Goal: Register for event/course

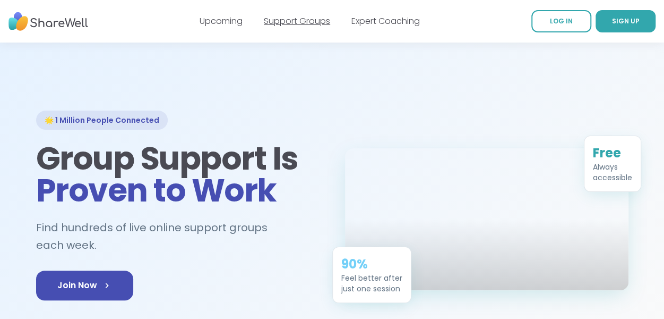
click at [287, 25] on link "Support Groups" at bounding box center [297, 21] width 66 height 12
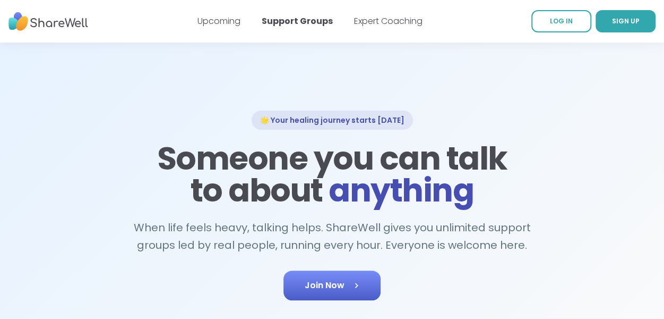
click at [346, 282] on span "Join Now" at bounding box center [332, 285] width 55 height 13
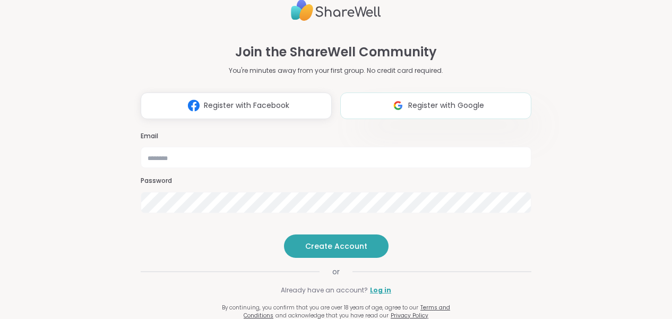
click at [418, 100] on span "Register with Google" at bounding box center [446, 105] width 76 height 11
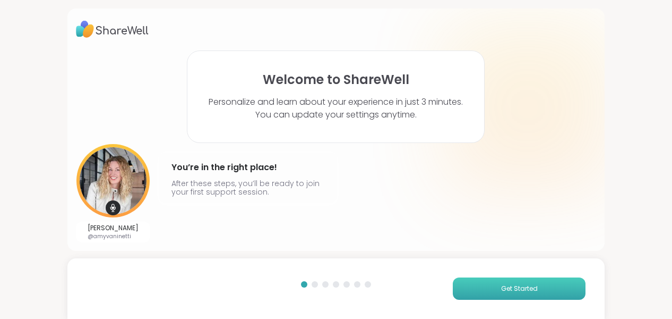
click at [475, 289] on button "Get Started" at bounding box center [519, 288] width 133 height 22
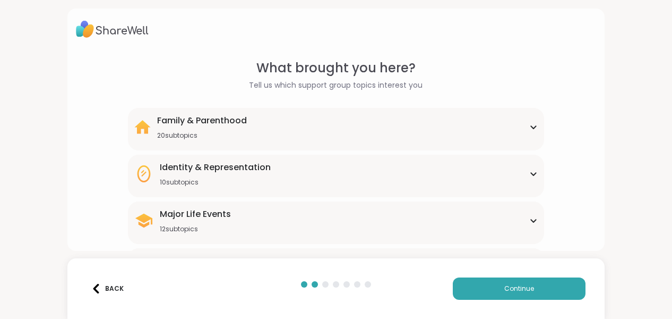
click at [403, 178] on div "Identity & Representation 10 subtopics" at bounding box center [336, 173] width 404 height 25
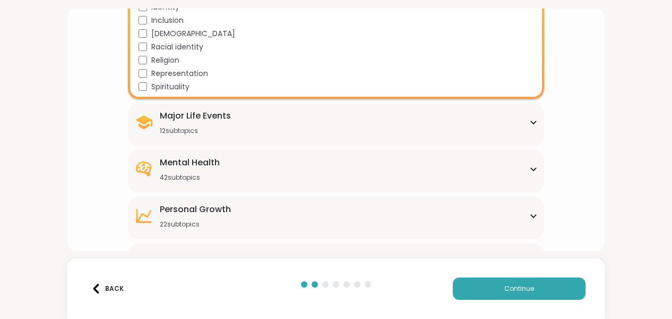
scroll to position [229, 0]
click at [403, 178] on div "Mental Health 42 subtopics" at bounding box center [336, 168] width 404 height 25
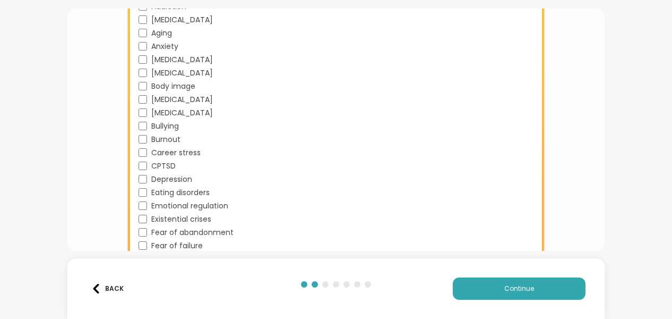
scroll to position [433, 0]
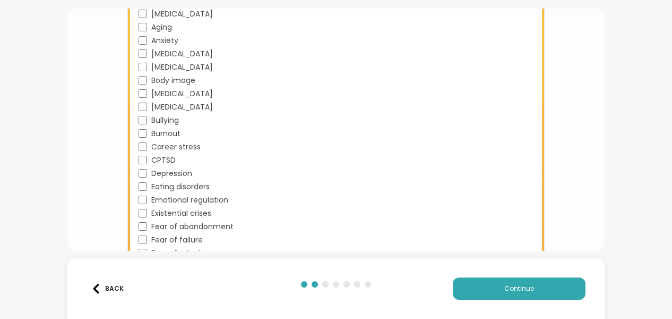
click at [186, 82] on span "Body image" at bounding box center [173, 80] width 44 height 11
click at [171, 105] on span "Brain fog" at bounding box center [182, 106] width 62 height 11
click at [167, 170] on span "Depression" at bounding box center [171, 173] width 41 height 11
click at [167, 187] on span "Eating disorders" at bounding box center [180, 186] width 58 height 11
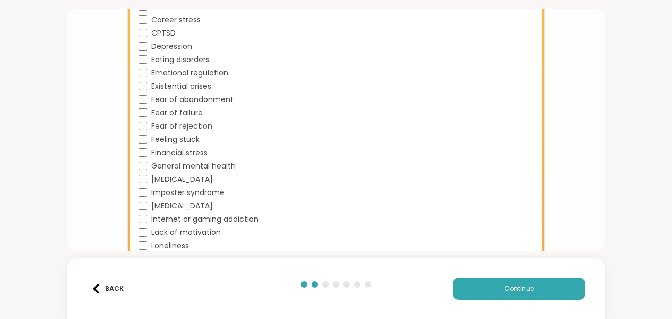
scroll to position [562, 0]
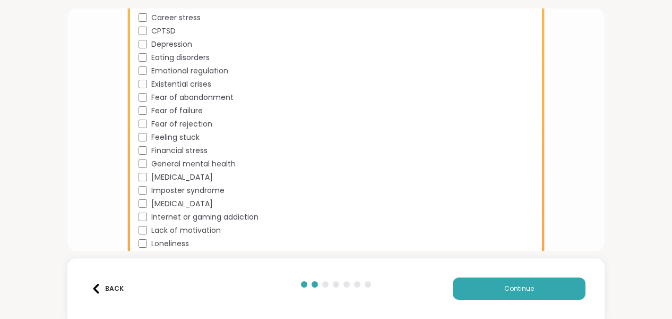
click at [167, 187] on span "Imposter syndrome" at bounding box center [187, 190] width 73 height 11
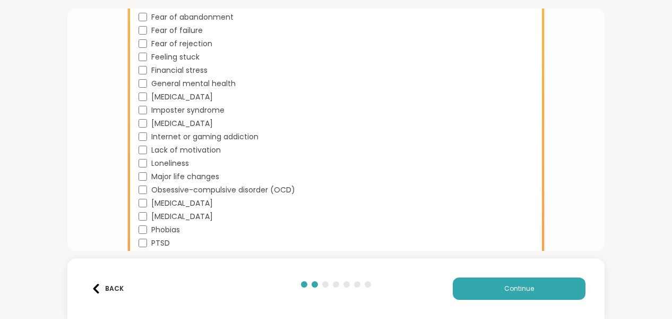
scroll to position [643, 0]
click at [167, 187] on span "Obsessive-compulsive disorder (OCD)" at bounding box center [223, 189] width 144 height 11
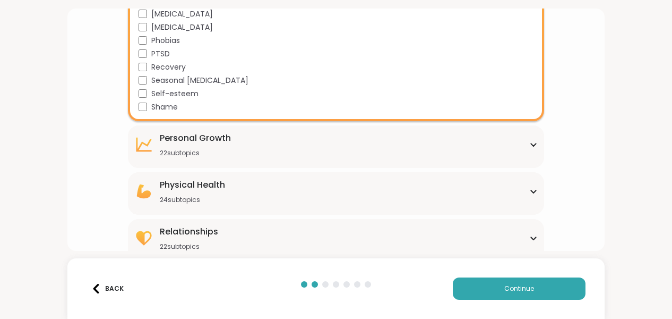
scroll to position [841, 0]
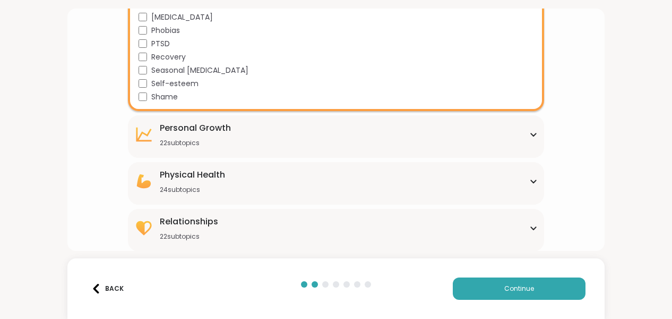
click at [400, 184] on div "Physical Health 24 subtopics" at bounding box center [336, 180] width 404 height 25
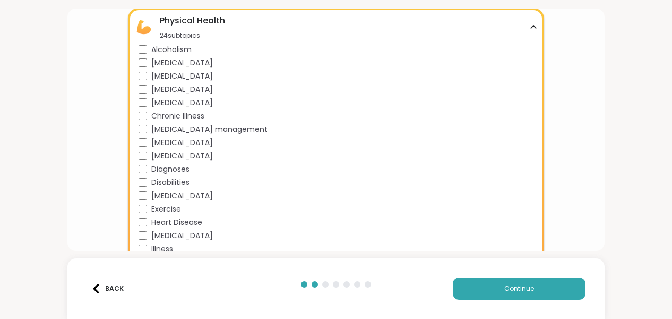
scroll to position [1003, 0]
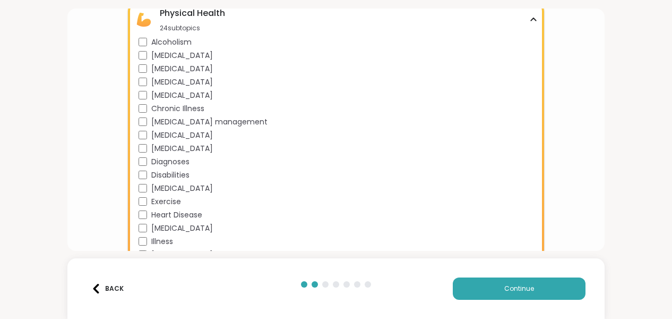
click at [165, 108] on span "Chronic Illness" at bounding box center [177, 108] width 53 height 11
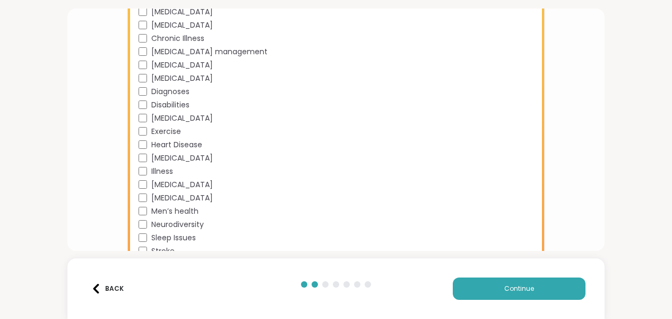
scroll to position [1073, 0]
click at [166, 101] on span "Disabilities" at bounding box center [170, 104] width 38 height 11
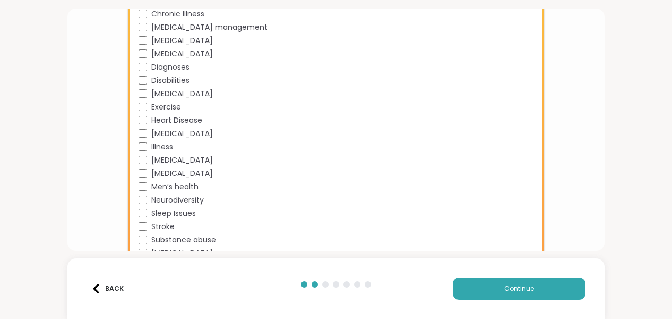
scroll to position [1158, 0]
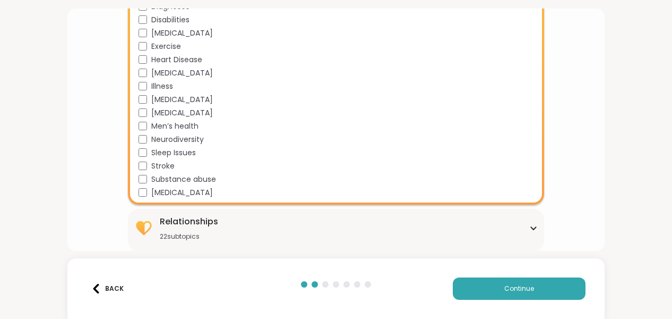
click at [145, 152] on div "Sleep Issues" at bounding box center [339, 152] width 400 height 11
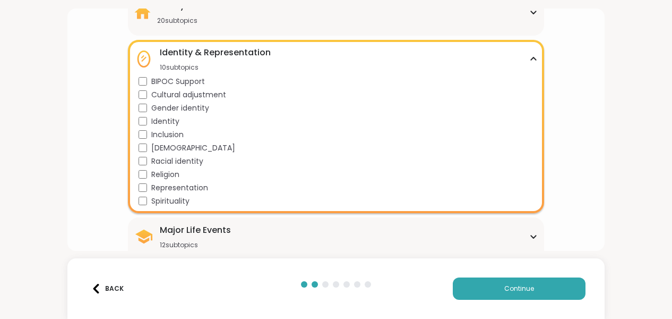
scroll to position [0, 0]
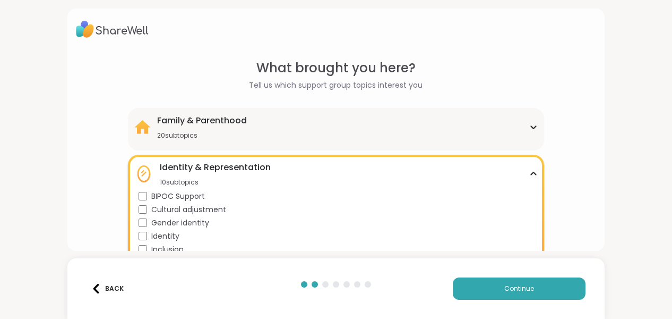
click at [200, 130] on div "Family & Parenthood 20 subtopics" at bounding box center [202, 126] width 90 height 25
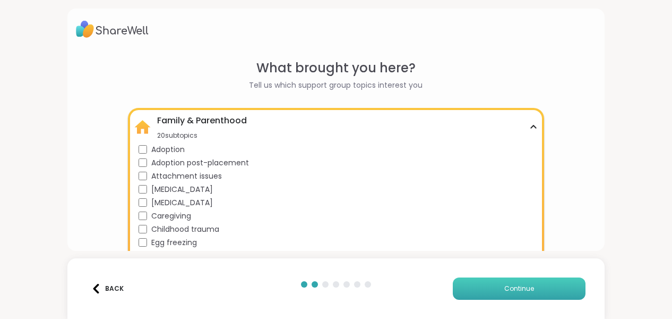
click at [509, 283] on button "Continue" at bounding box center [519, 288] width 133 height 22
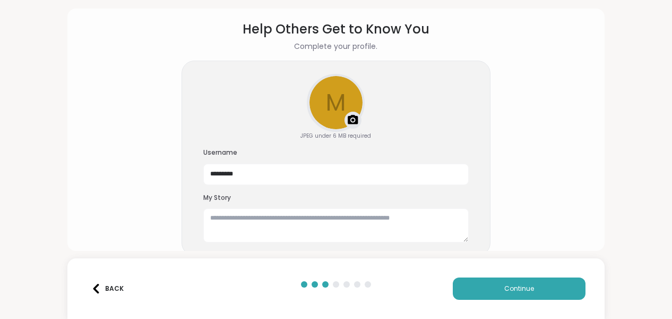
scroll to position [44, 0]
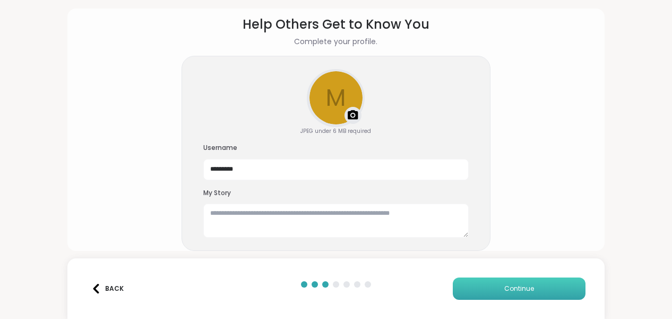
click at [506, 295] on button "Continue" at bounding box center [519, 288] width 133 height 22
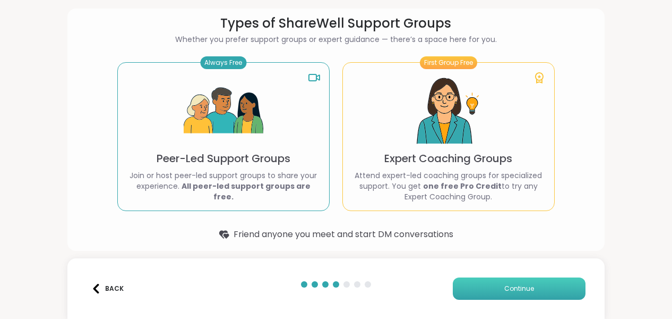
click at [504, 286] on span "Continue" at bounding box center [519, 289] width 30 height 10
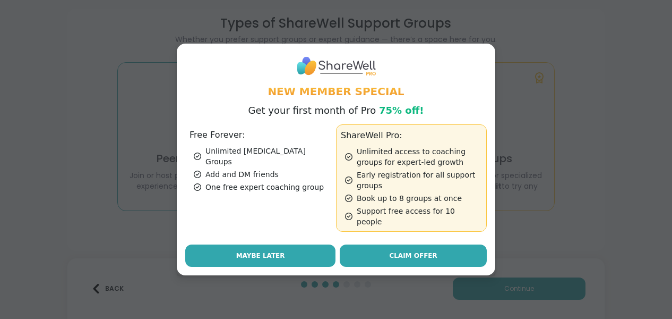
click at [280, 248] on button "Maybe Later" at bounding box center [260, 255] width 150 height 22
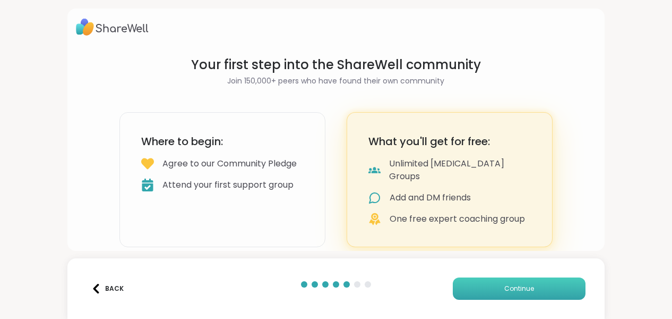
click at [493, 288] on button "Continue" at bounding box center [519, 288] width 133 height 22
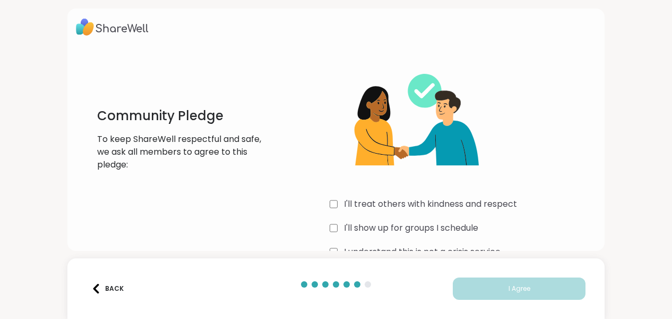
scroll to position [29, 0]
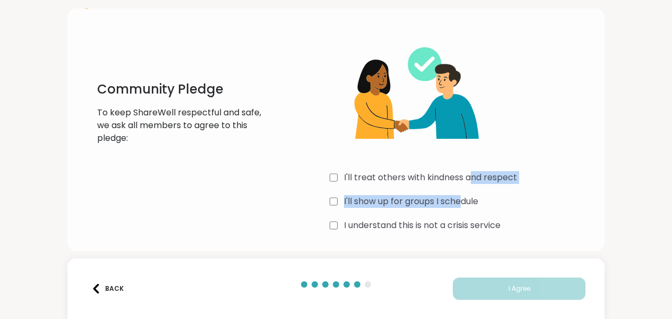
drag, startPoint x: 467, startPoint y: 175, endPoint x: 459, endPoint y: 195, distance: 21.4
click at [459, 195] on div "I'll treat others with kindness and respect I'll show up for groups I schedule …" at bounding box center [463, 132] width 267 height 204
click at [337, 177] on div "I'll treat others with kindness and respect" at bounding box center [463, 177] width 267 height 13
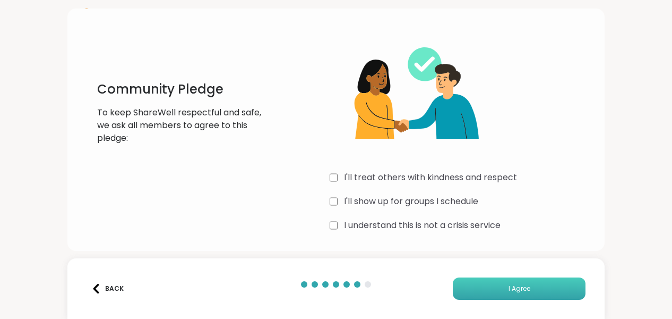
click at [484, 289] on button "I Agree" at bounding box center [519, 288] width 133 height 22
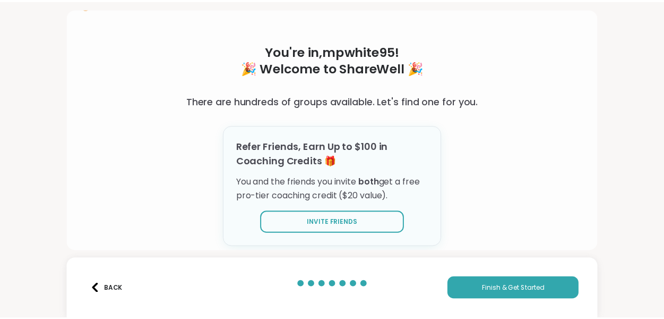
scroll to position [33, 0]
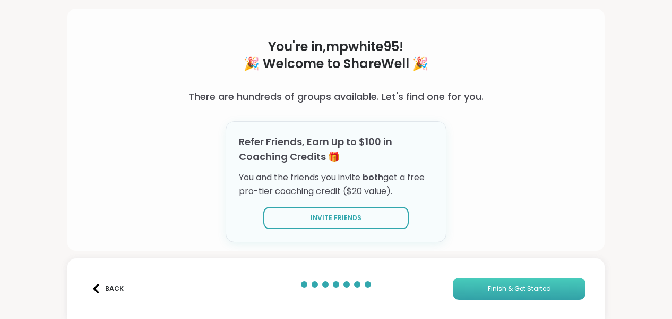
click at [488, 287] on span "Finish & Get Started" at bounding box center [519, 289] width 63 height 10
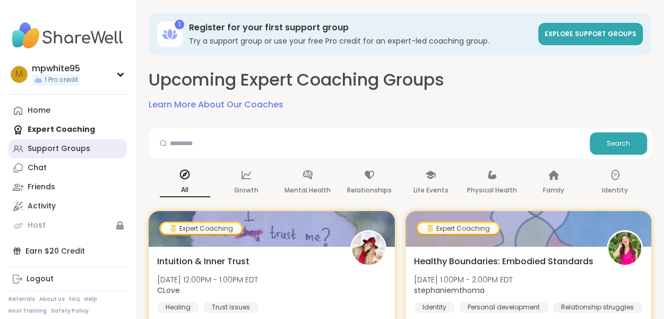
click at [82, 153] on link "Support Groups" at bounding box center [67, 148] width 118 height 19
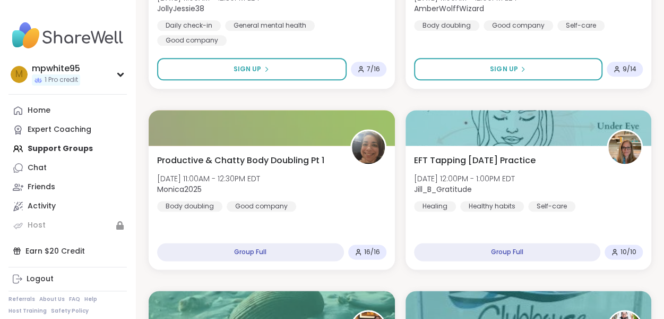
scroll to position [624, 0]
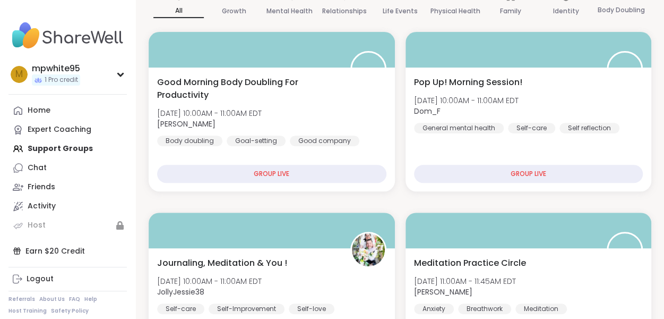
scroll to position [0, 0]
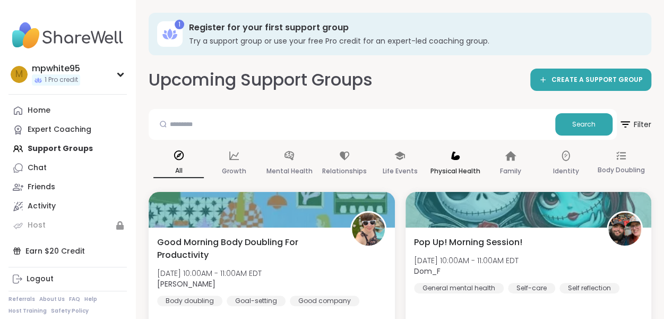
click at [450, 161] on div "Physical Health" at bounding box center [455, 163] width 50 height 39
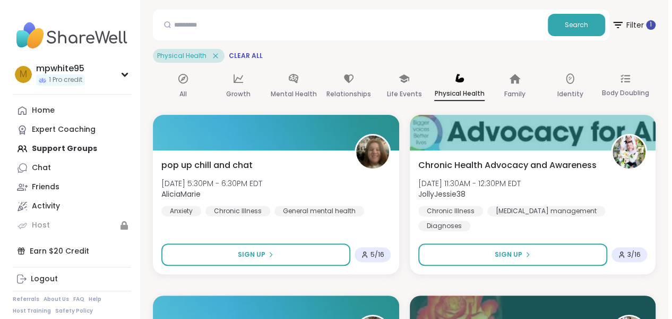
scroll to position [103, 0]
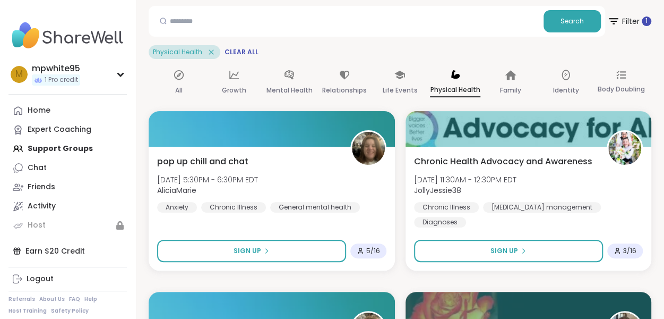
drag, startPoint x: 395, startPoint y: 243, endPoint x: 403, endPoint y: 266, distance: 23.7
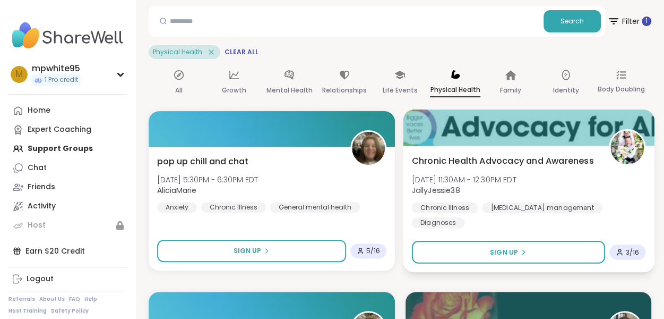
click at [632, 253] on span "3 / 16" at bounding box center [633, 251] width 14 height 8
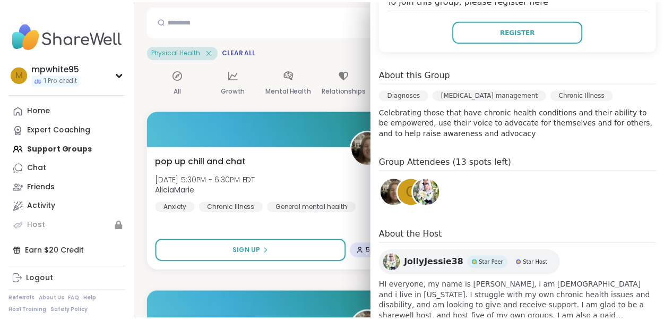
scroll to position [296, 0]
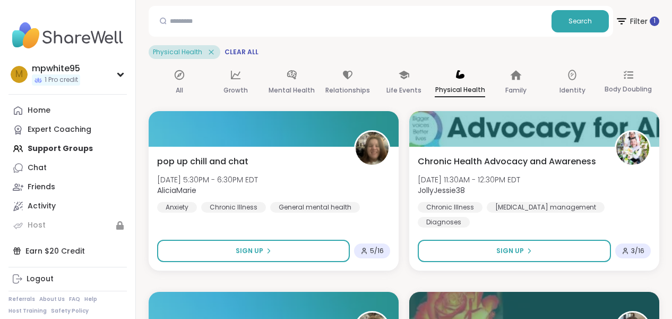
click at [327, 42] on div "Search Filter 1 Physical Health Clear All" at bounding box center [404, 32] width 511 height 53
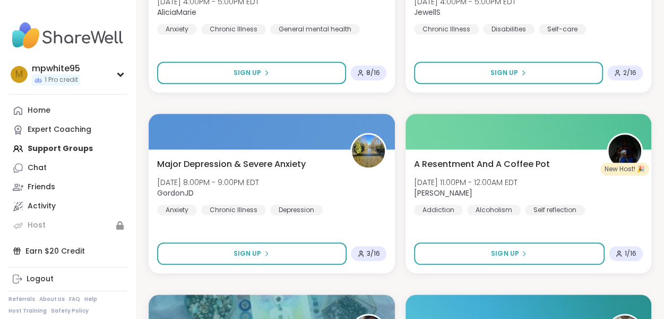
scroll to position [470, 0]
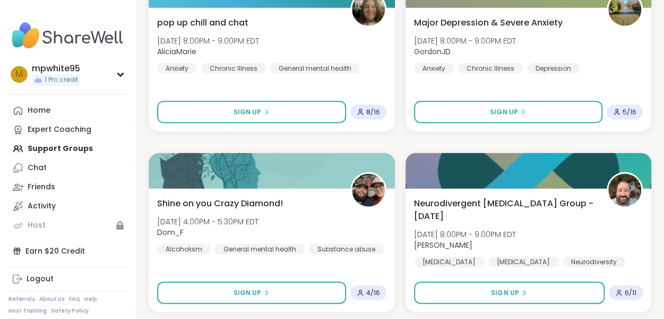
scroll to position [1155, 0]
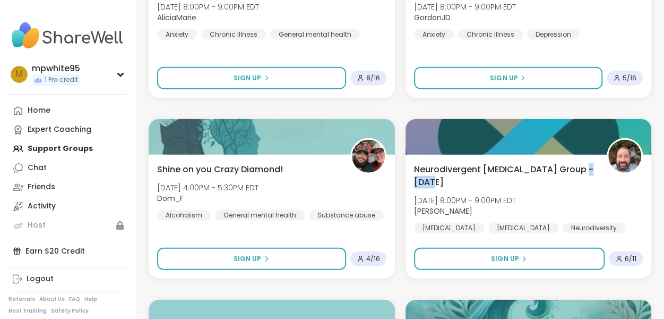
scroll to position [1179, 0]
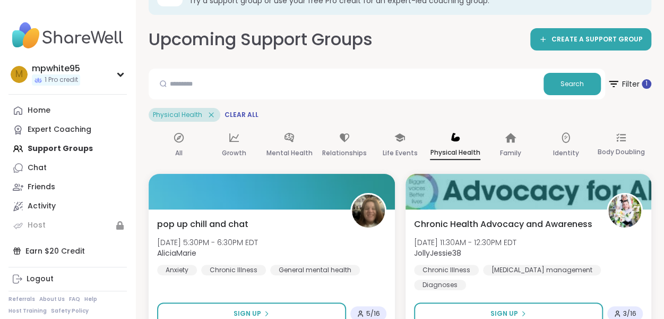
scroll to position [0, 0]
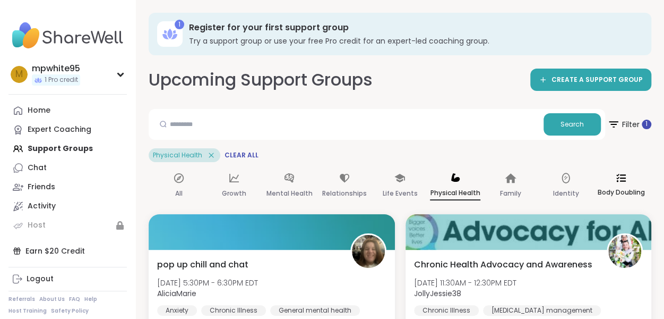
click at [619, 187] on p "Body Doubling" at bounding box center [621, 192] width 47 height 13
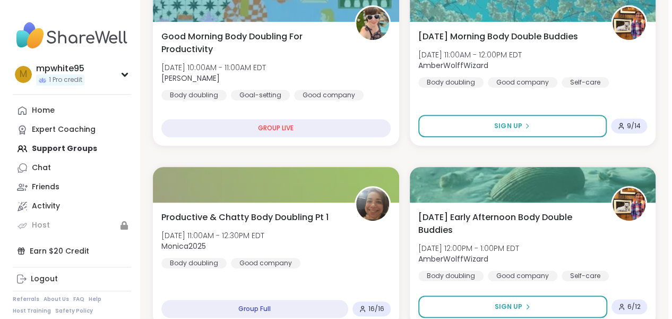
scroll to position [225, 0]
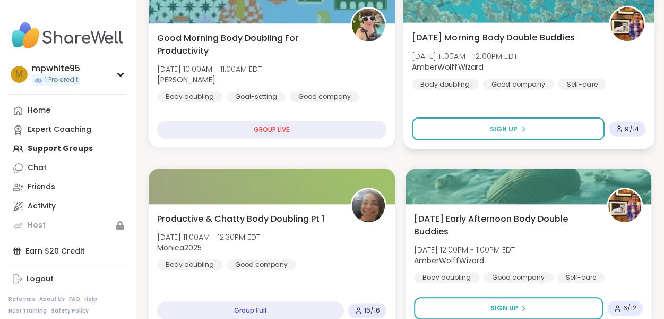
click at [486, 61] on span "Wed, Oct 15 | 11:00AM - 12:00PM EDT" at bounding box center [465, 55] width 106 height 11
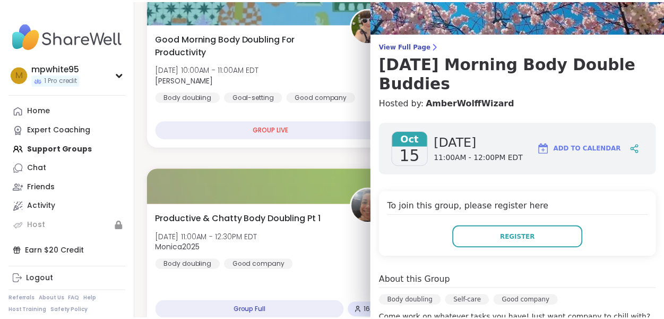
scroll to position [0, 0]
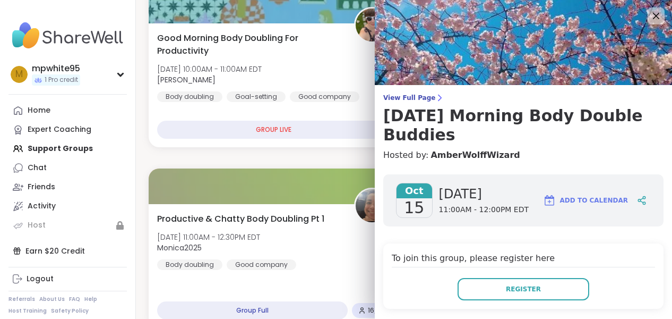
click at [650, 20] on icon at bounding box center [656, 16] width 13 height 13
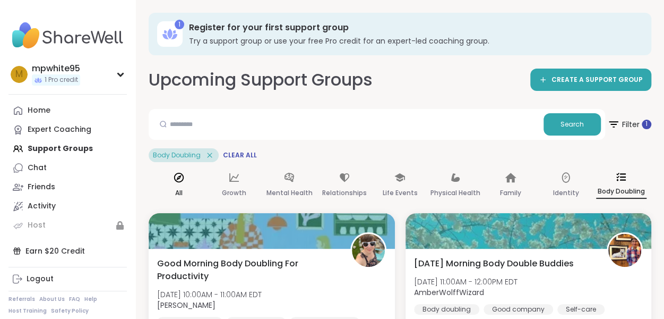
click at [179, 182] on icon at bounding box center [179, 178] width 12 height 12
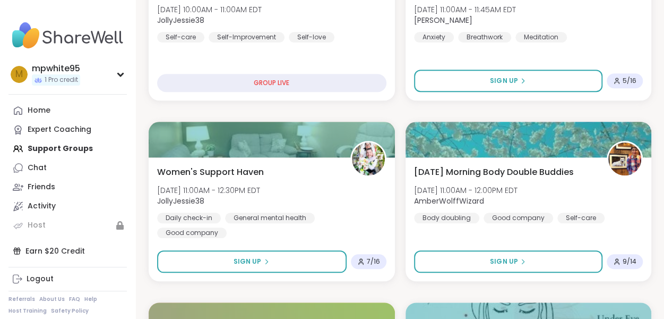
scroll to position [447, 0]
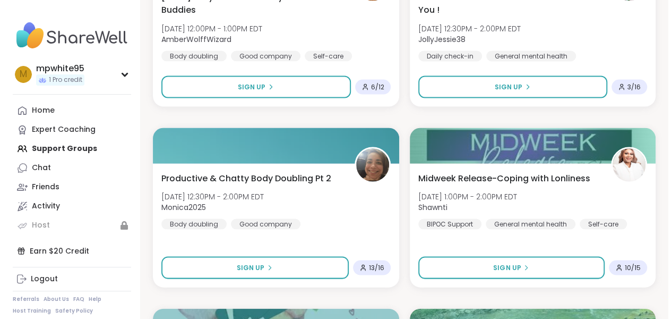
scroll to position [967, 0]
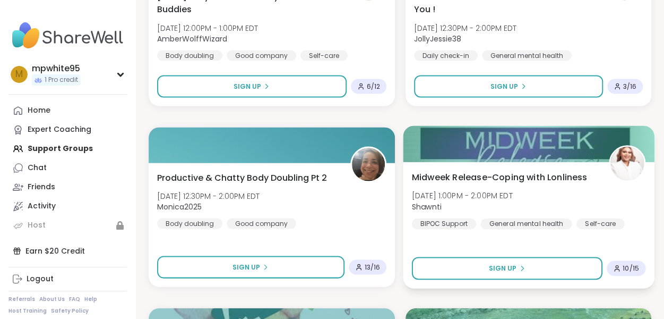
click at [550, 197] on div "Midweek Release-Coping with Lonliness Wed, Oct 15 | 1:00PM - 2:00PM EDT Shawnti…" at bounding box center [529, 199] width 234 height 58
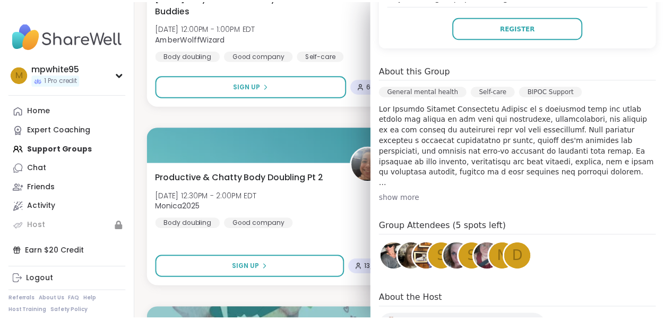
scroll to position [264, 0]
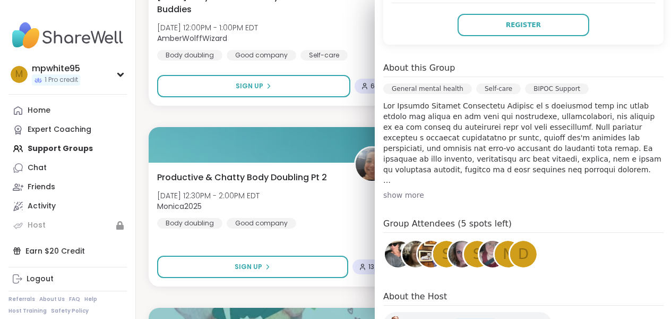
click at [398, 195] on div "show more" at bounding box center [523, 195] width 280 height 11
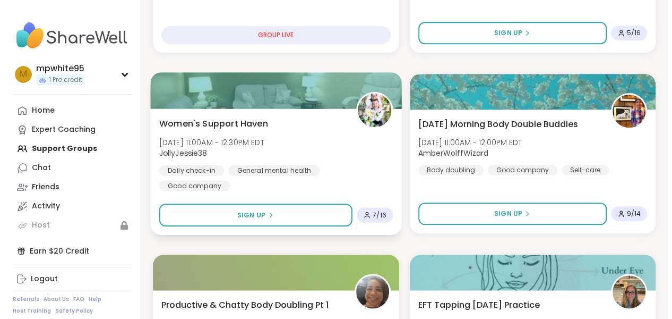
scroll to position [490, 0]
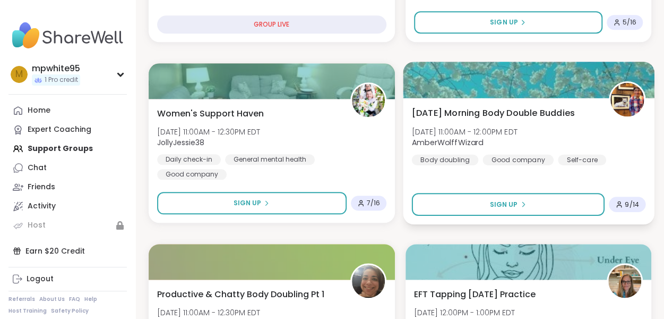
click at [477, 136] on div "Wednesday Morning Body Double Buddies Wed, Oct 15 | 11:00AM - 12:00PM EDT Amber…" at bounding box center [529, 135] width 234 height 58
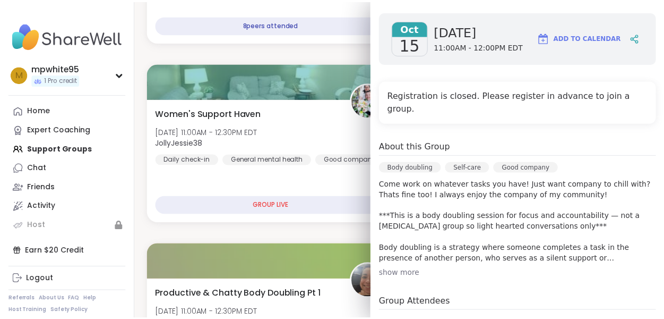
scroll to position [164, 0]
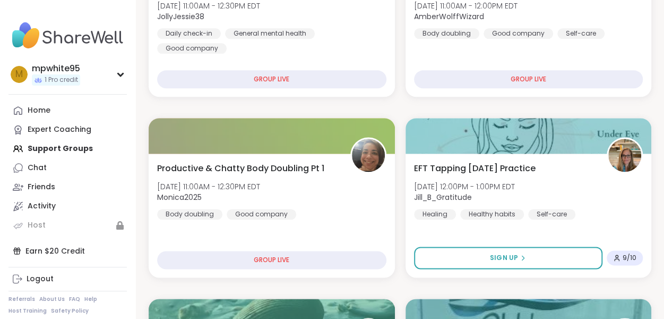
scroll to position [616, 0]
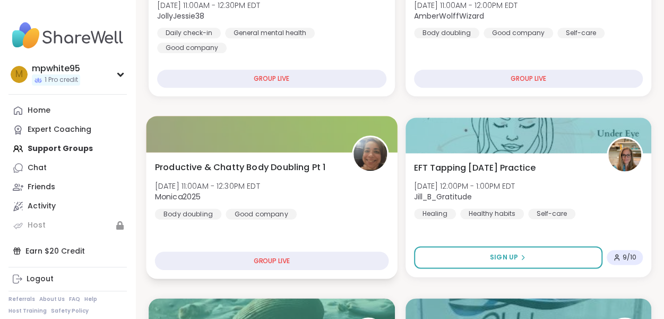
click at [359, 248] on div "Productive & Chatty Body Doubling Pt 1 Wed, Oct 15 | 11:00AM - 12:30PM EDT Moni…" at bounding box center [271, 215] width 251 height 126
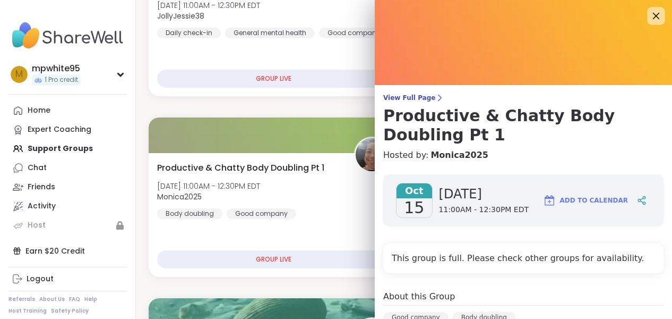
click at [647, 24] on div at bounding box center [656, 16] width 18 height 18
click at [653, 13] on icon at bounding box center [656, 16] width 7 height 7
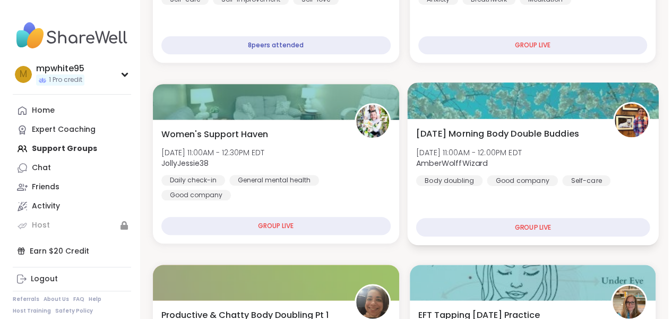
scroll to position [470, 0]
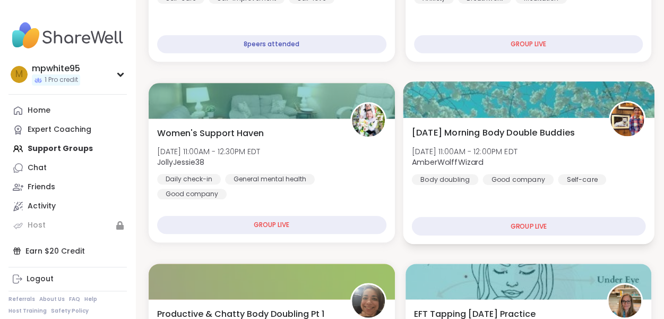
drag, startPoint x: 605, startPoint y: 158, endPoint x: 617, endPoint y: 180, distance: 25.2
click at [617, 180] on div "Wednesday Morning Body Double Buddies Wed, Oct 15 | 11:00AM - 12:00PM EDT Amber…" at bounding box center [529, 155] width 234 height 58
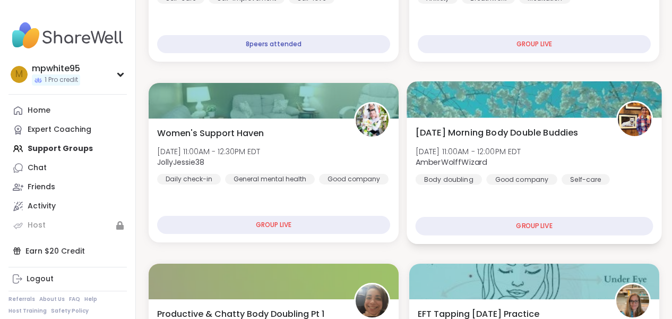
click at [617, 180] on div "Oct 15 Wednesday 11:00AM - 12:00PM EDT Add to Calendar" at bounding box center [529, 202] width 270 height 57
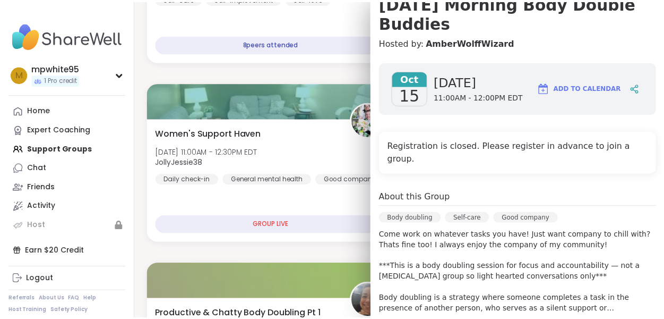
scroll to position [114, 0]
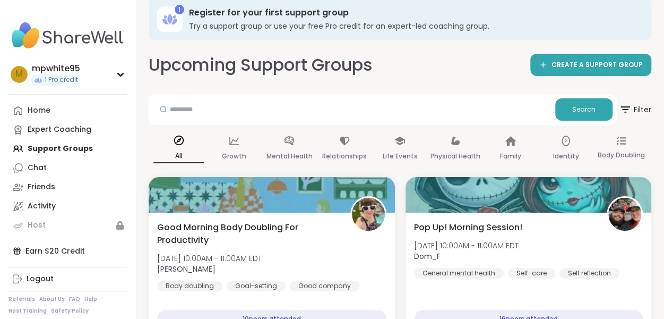
scroll to position [0, 0]
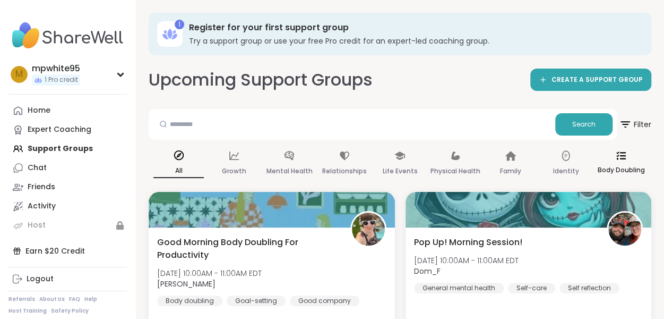
click at [623, 156] on icon at bounding box center [621, 155] width 10 height 8
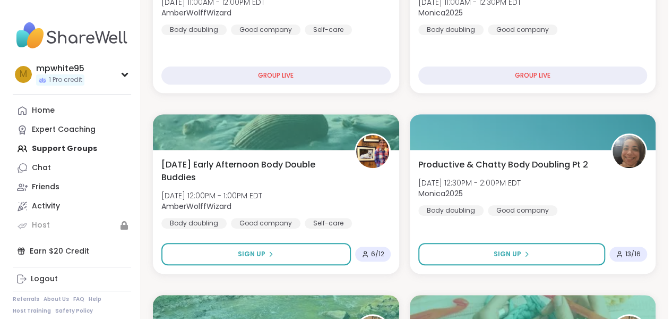
scroll to position [280, 0]
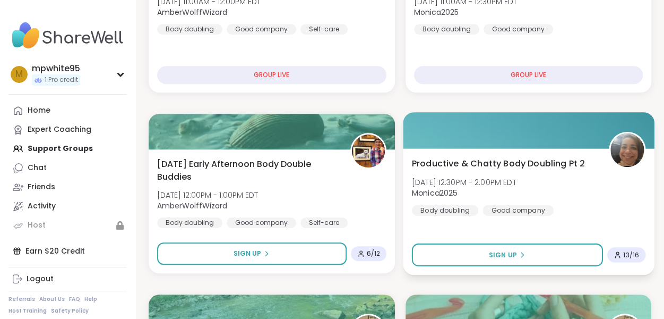
click at [452, 230] on div "Productive & Chatty Body Doubling Pt 2 Wed, Oct 15 | 12:30PM - 2:00PM EDT Monic…" at bounding box center [528, 211] width 251 height 126
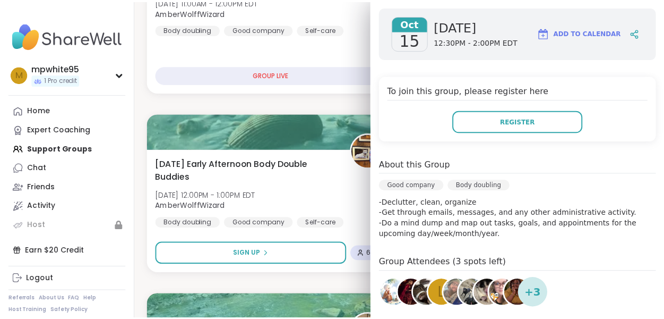
scroll to position [168, 0]
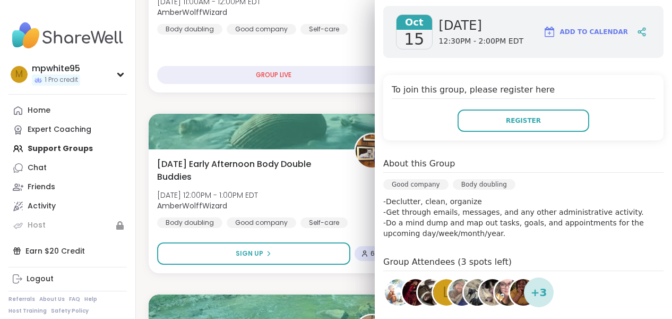
click at [511, 288] on img at bounding box center [523, 292] width 27 height 27
click at [452, 296] on img at bounding box center [462, 292] width 27 height 27
click at [403, 294] on img at bounding box center [416, 292] width 27 height 27
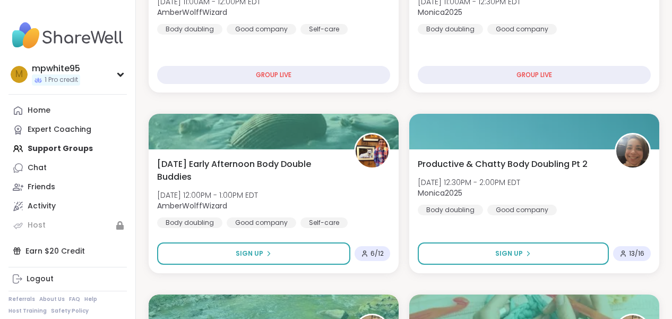
click at [75, 146] on div "Home Expert Coaching Support Groups Chat Friends Activity Host" at bounding box center [67, 168] width 118 height 134
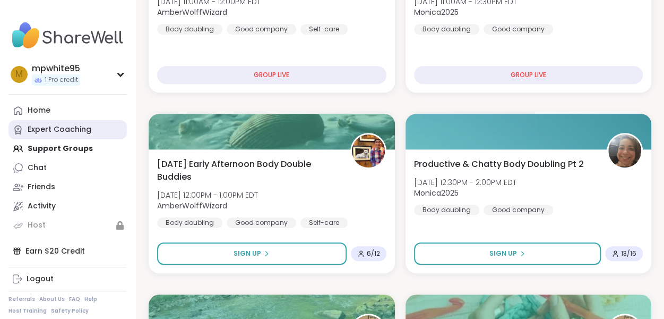
click at [75, 133] on div "Expert Coaching" at bounding box center [60, 129] width 64 height 11
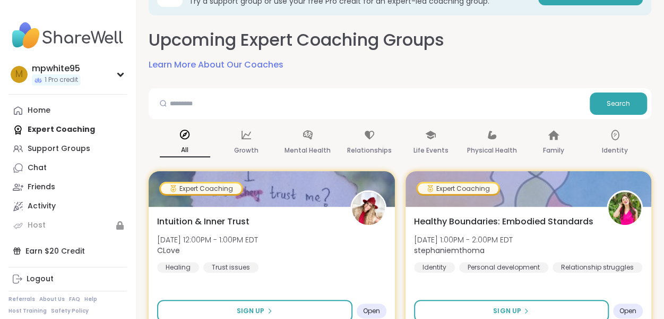
scroll to position [80, 0]
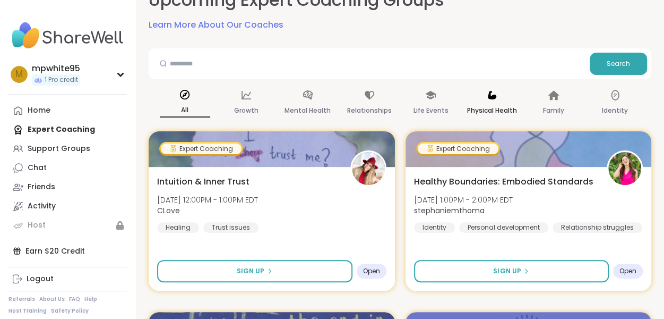
click at [498, 102] on div "Physical Health" at bounding box center [492, 102] width 50 height 39
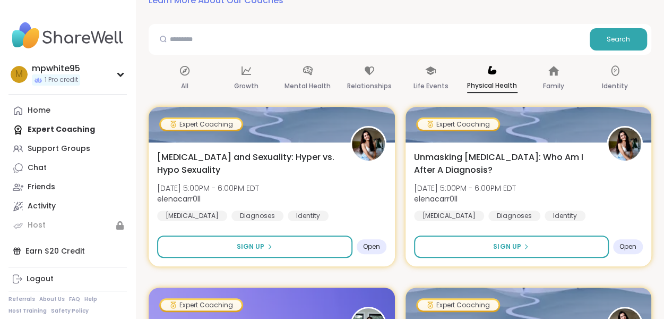
scroll to position [0, 0]
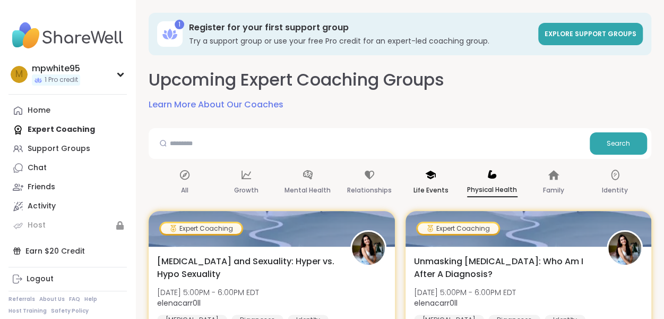
click at [439, 179] on div "Life Events" at bounding box center [431, 182] width 50 height 39
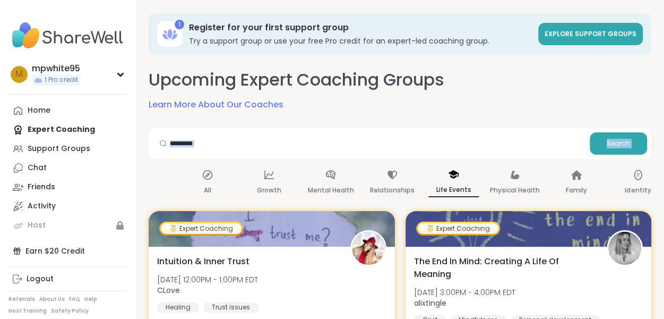
drag, startPoint x: 187, startPoint y: 173, endPoint x: 218, endPoint y: 144, distance: 42.1
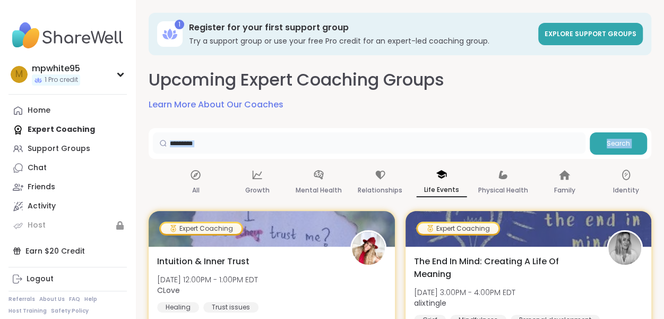
click at [218, 144] on input "text" at bounding box center [369, 142] width 433 height 21
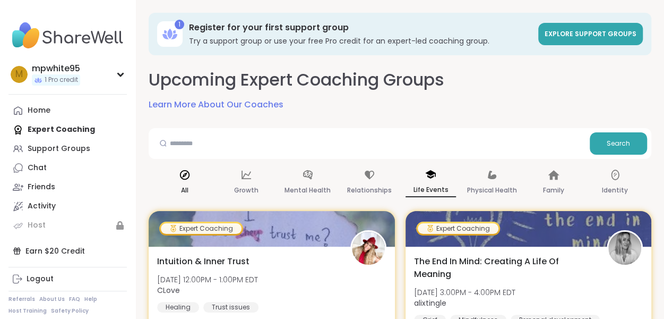
click at [185, 179] on icon at bounding box center [185, 175] width 12 height 12
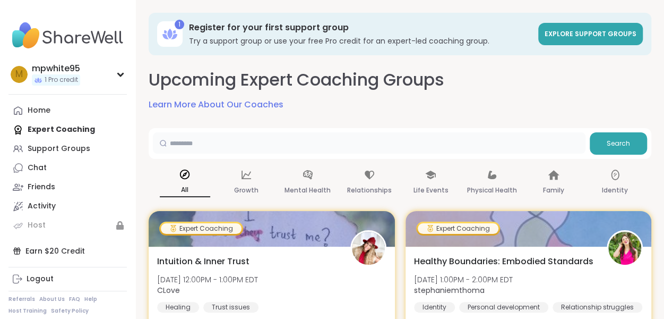
click at [207, 149] on input "text" at bounding box center [369, 142] width 433 height 21
type input "**********"
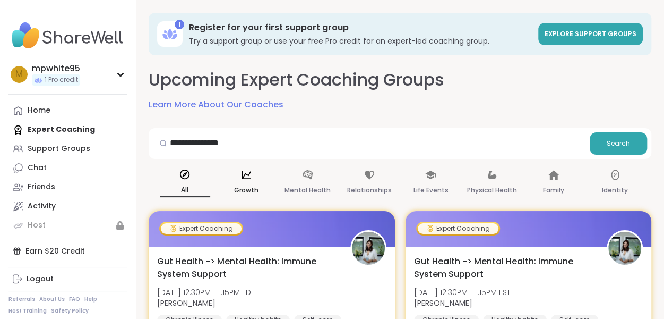
click at [246, 176] on icon at bounding box center [247, 175] width 12 height 12
click at [316, 185] on p "Mental Health" at bounding box center [308, 190] width 46 height 13
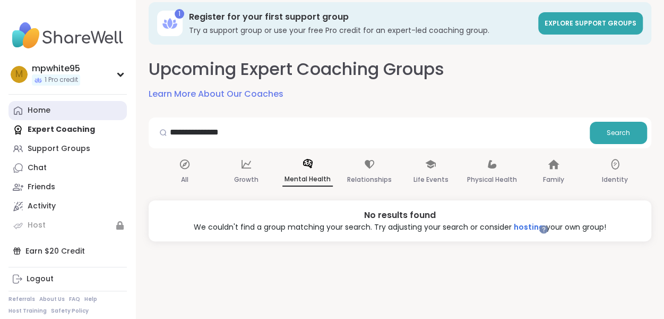
click at [66, 112] on link "Home" at bounding box center [67, 110] width 118 height 19
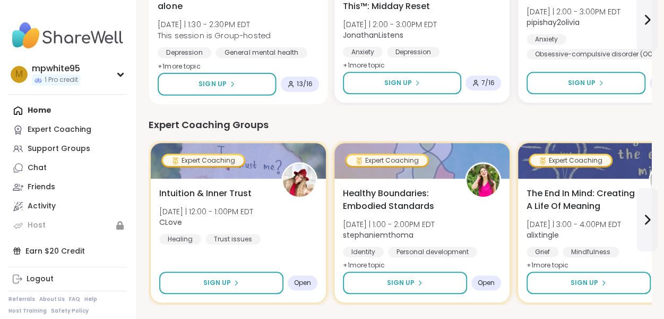
scroll to position [199, 0]
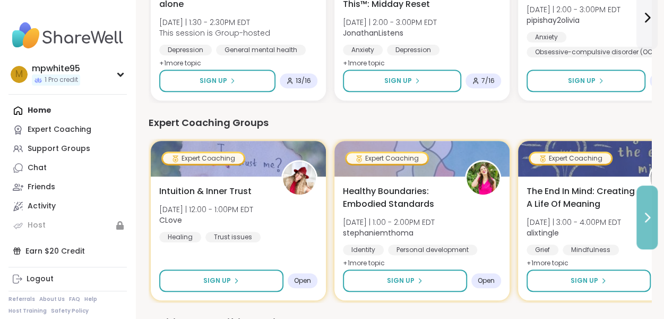
click at [651, 229] on button at bounding box center [647, 217] width 21 height 64
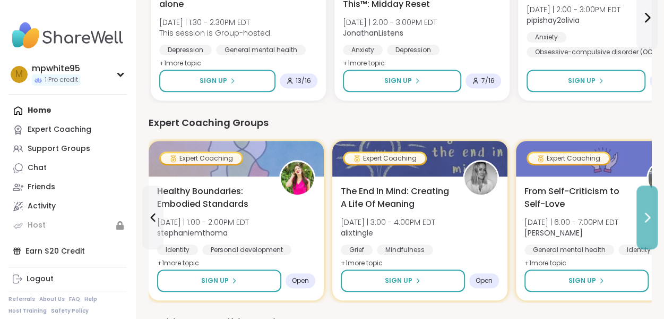
click at [651, 229] on button at bounding box center [647, 217] width 21 height 64
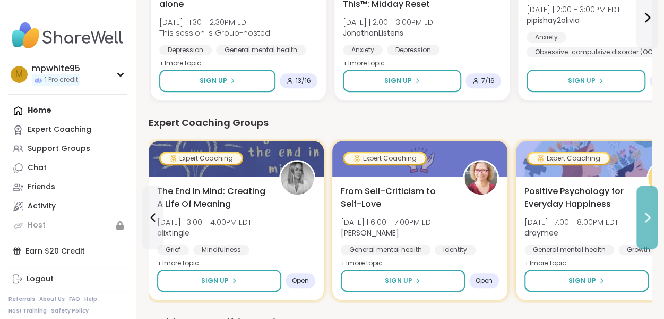
click at [651, 229] on button at bounding box center [647, 217] width 21 height 64
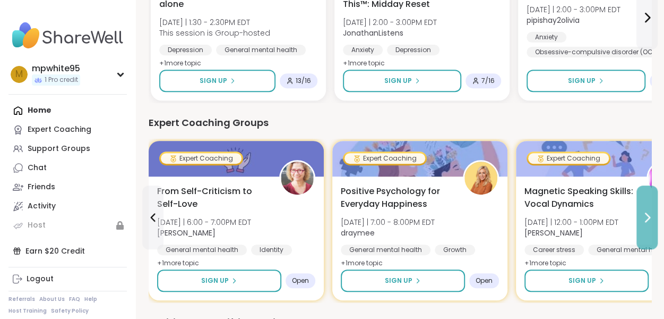
click at [651, 229] on button at bounding box center [647, 217] width 21 height 64
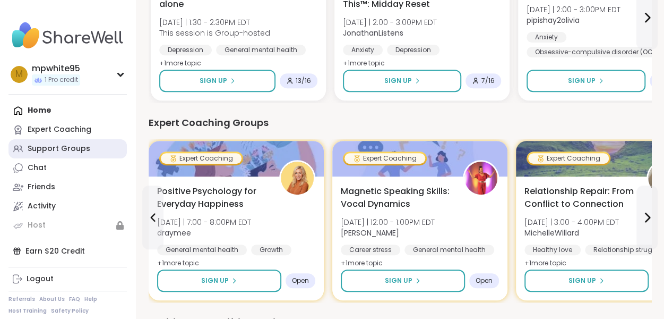
click at [78, 149] on div "Support Groups" at bounding box center [59, 148] width 63 height 11
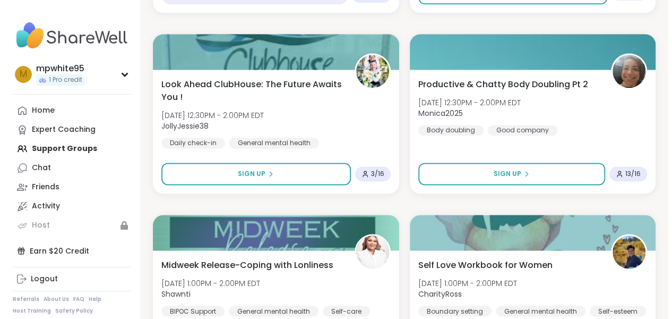
scroll to position [709, 0]
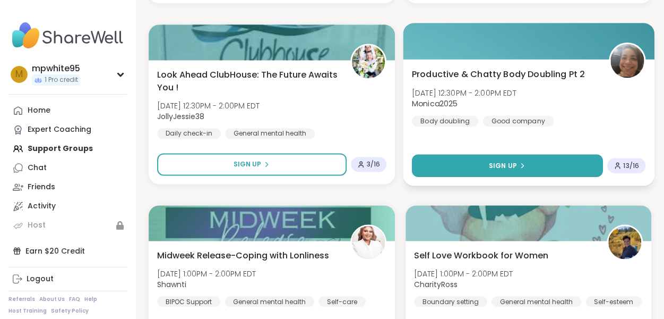
click at [506, 160] on span "Sign Up" at bounding box center [503, 165] width 28 height 10
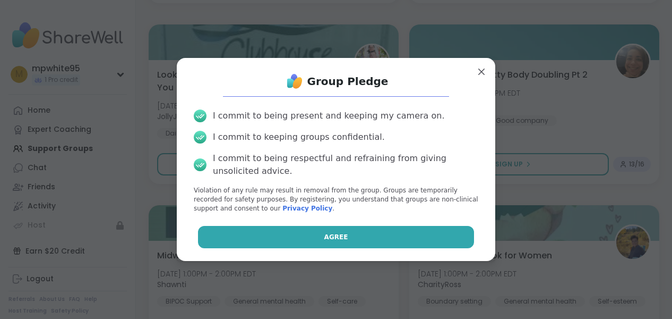
click at [395, 242] on button "Agree" at bounding box center [336, 237] width 277 height 22
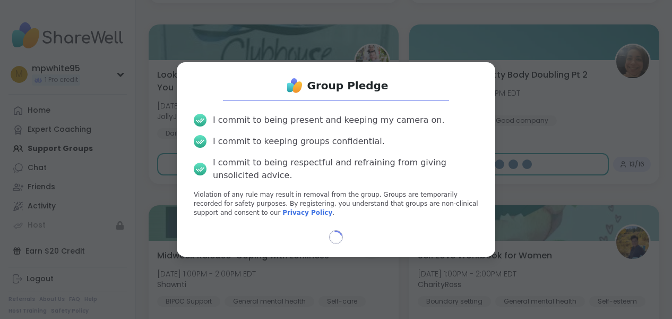
select select "**"
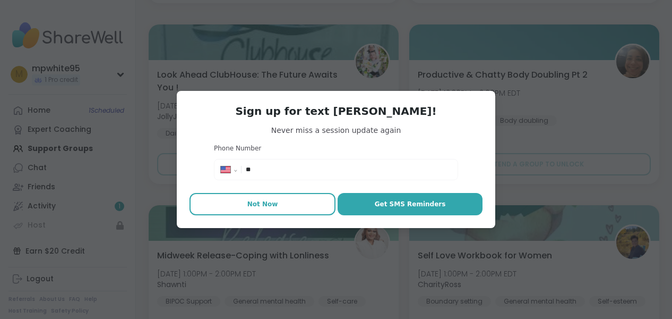
click at [263, 206] on span "Not Now" at bounding box center [262, 204] width 31 height 10
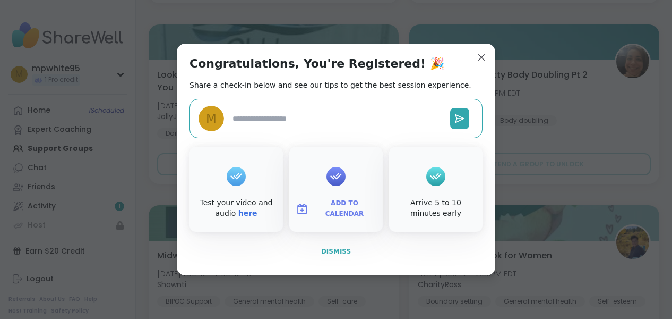
click at [335, 251] on span "Dismiss" at bounding box center [336, 250] width 30 height 7
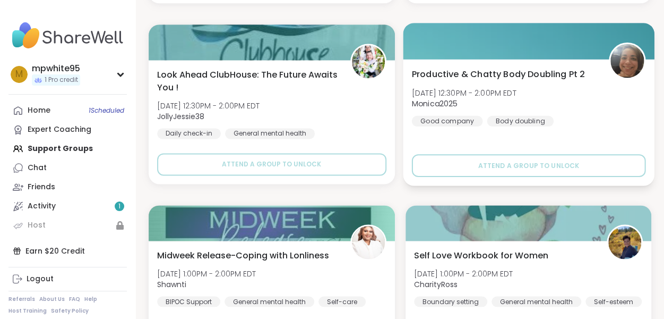
click at [481, 97] on span "Wed, Oct 15 | 12:30PM - 2:00PM EDT" at bounding box center [464, 92] width 105 height 11
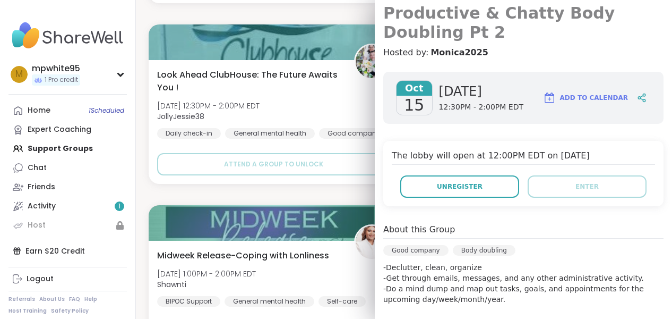
scroll to position [110, 0]
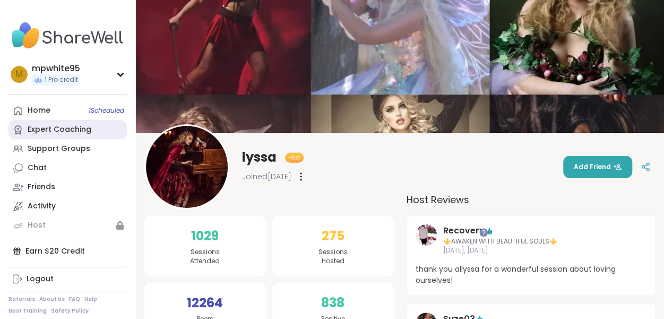
click at [99, 128] on link "Expert Coaching" at bounding box center [67, 129] width 118 height 19
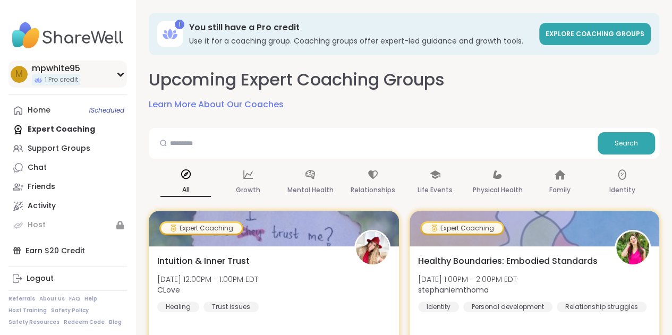
click at [79, 67] on div "mpwhite95" at bounding box center [56, 69] width 48 height 12
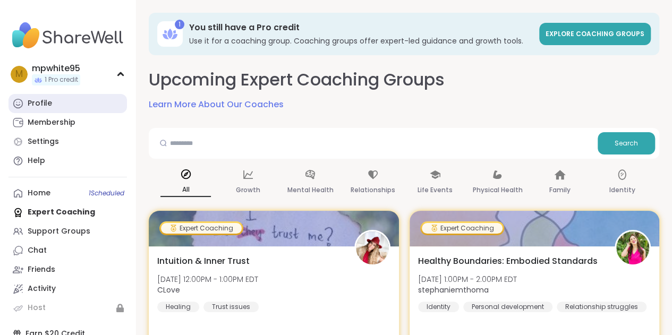
click at [68, 104] on link "Profile" at bounding box center [67, 103] width 118 height 19
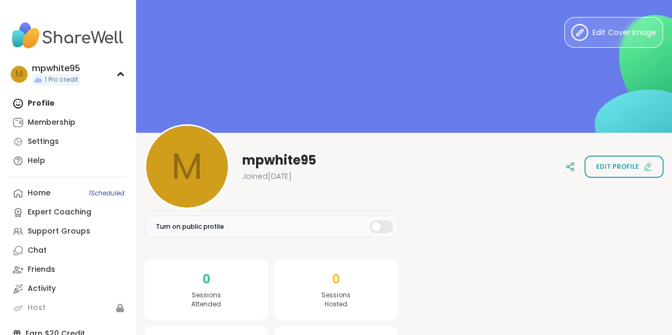
scroll to position [61, 0]
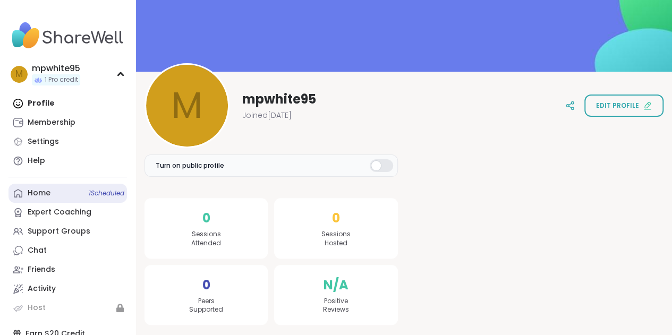
click at [110, 192] on span "1 Scheduled" at bounding box center [107, 193] width 36 height 8
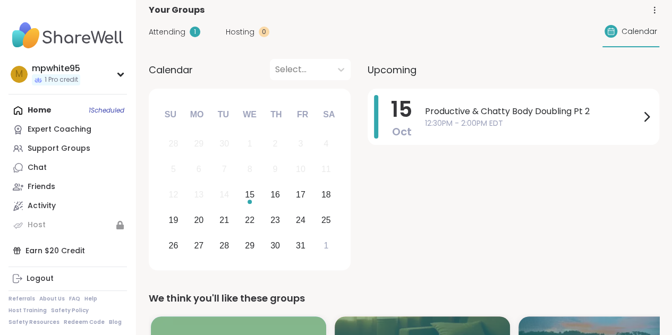
scroll to position [60, 0]
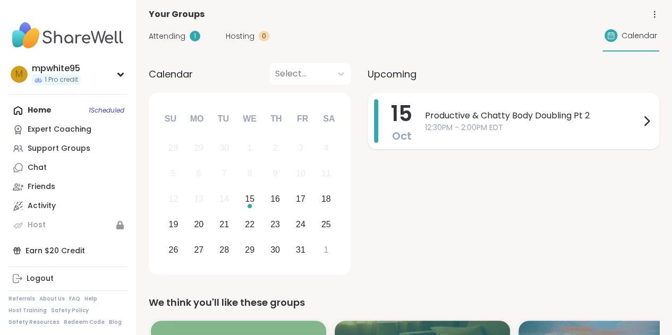
click at [515, 132] on div "Productive & Chatty Body Doubling Pt 2 12:30PM - 2:00PM EDT" at bounding box center [539, 121] width 228 height 44
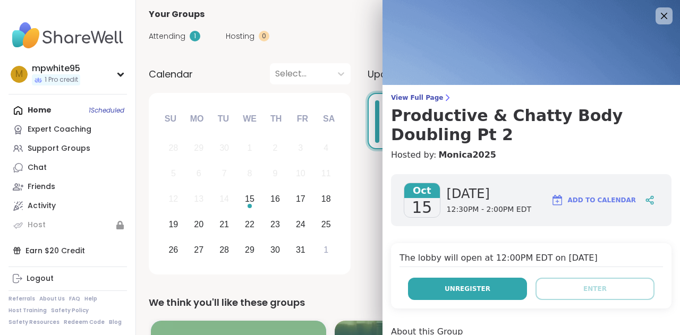
click at [483, 290] on button "Unregister" at bounding box center [467, 289] width 119 height 22
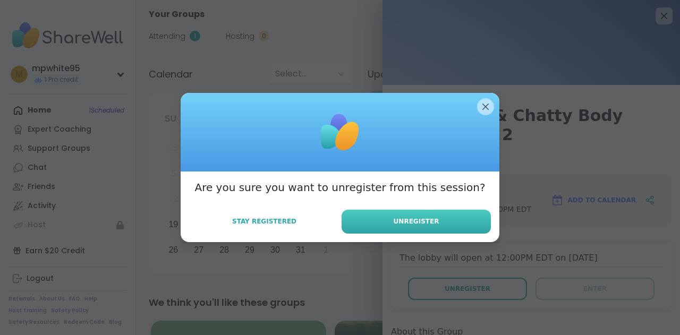
click at [444, 215] on button "Unregister" at bounding box center [415, 222] width 149 height 24
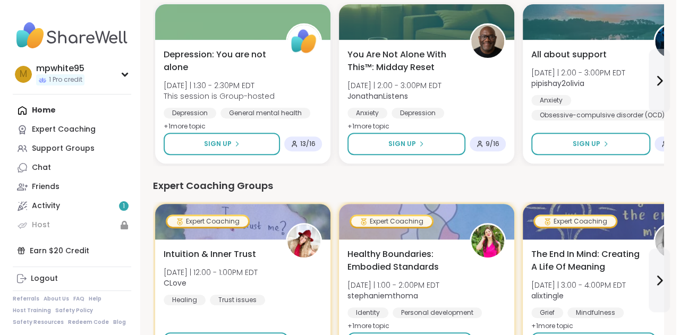
scroll to position [68, 0]
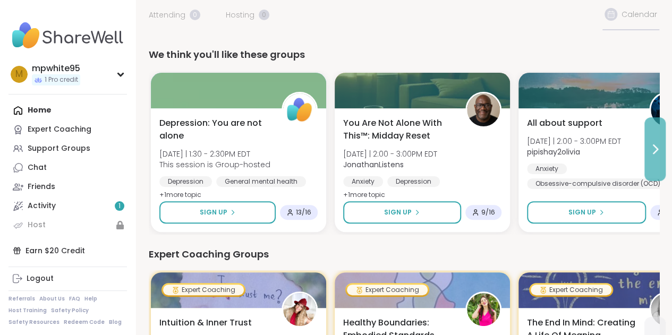
click at [658, 164] on button at bounding box center [654, 149] width 21 height 64
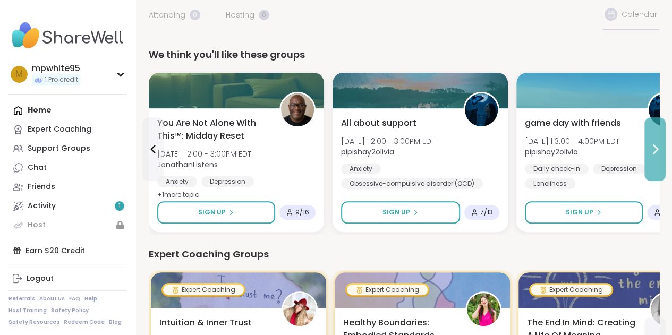
click at [658, 164] on button at bounding box center [654, 149] width 21 height 64
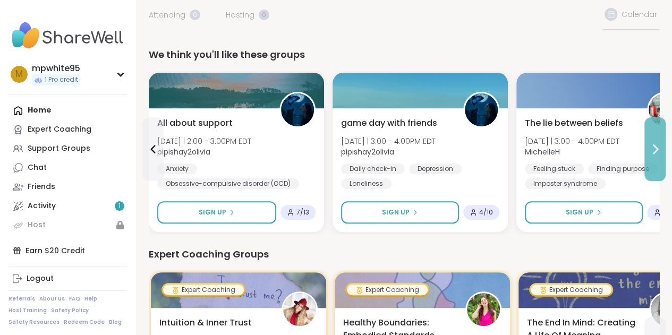
click at [658, 164] on button at bounding box center [654, 149] width 21 height 64
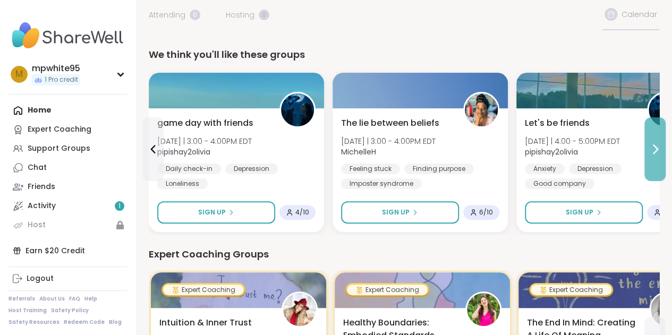
click at [658, 164] on button at bounding box center [654, 149] width 21 height 64
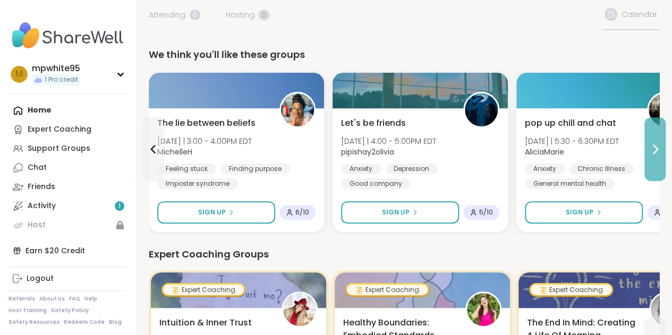
click at [658, 164] on button at bounding box center [654, 149] width 21 height 64
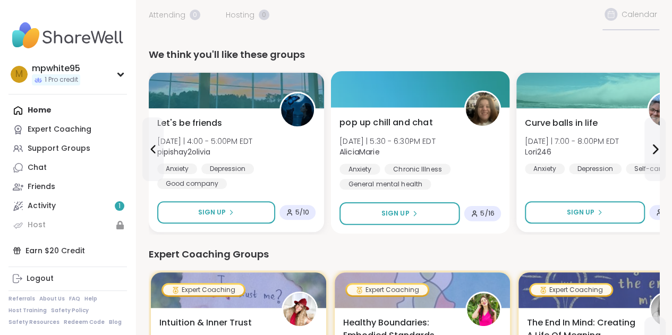
click at [410, 147] on span "AliciaMarie" at bounding box center [387, 152] width 96 height 11
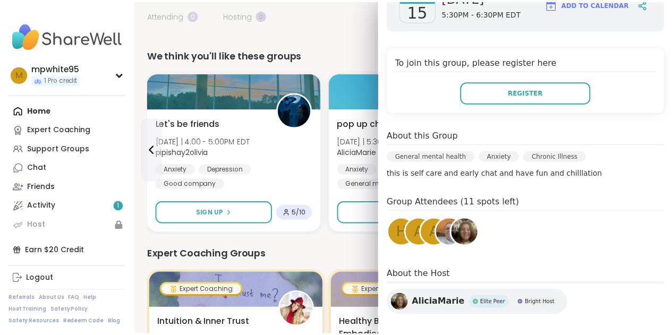
scroll to position [186, 0]
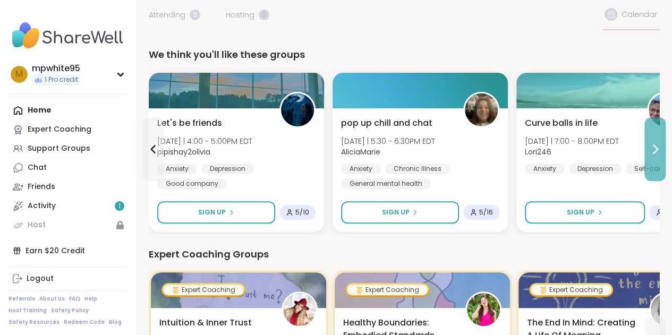
click at [649, 156] on button at bounding box center [654, 149] width 21 height 64
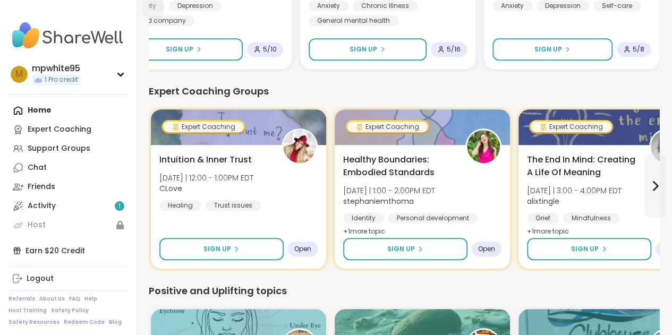
scroll to position [234, 0]
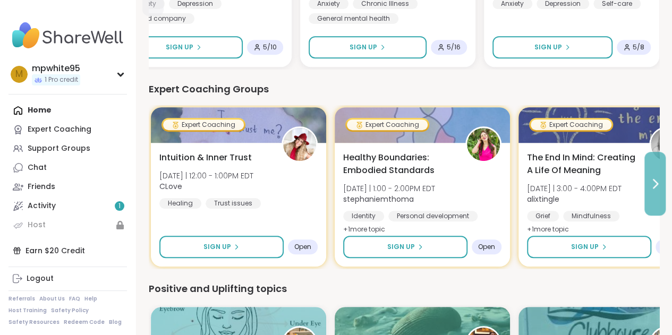
click at [653, 187] on icon at bounding box center [655, 183] width 4 height 8
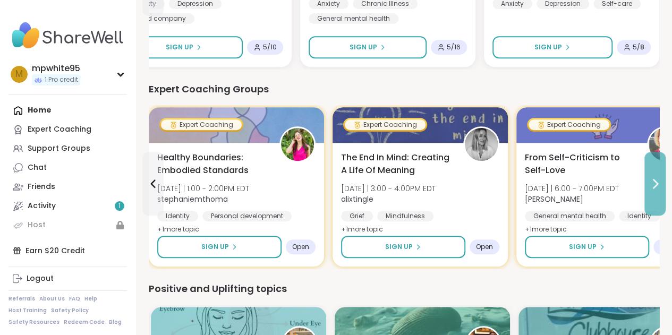
click at [653, 187] on icon at bounding box center [655, 183] width 4 height 8
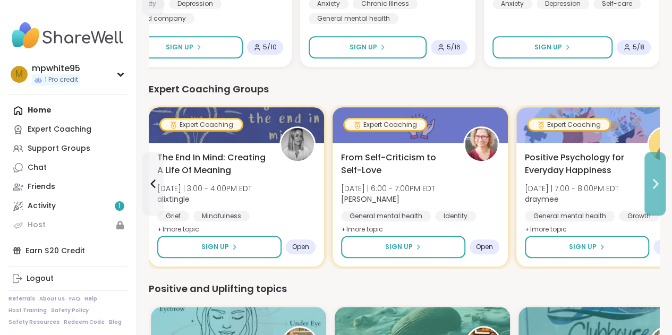
click at [653, 187] on icon at bounding box center [655, 183] width 4 height 8
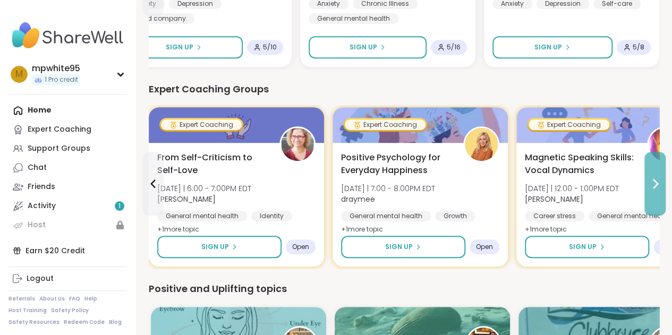
click at [653, 187] on icon at bounding box center [655, 183] width 4 height 8
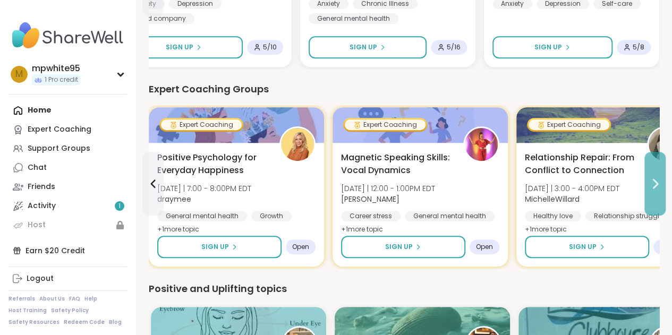
click at [653, 187] on icon at bounding box center [655, 183] width 4 height 8
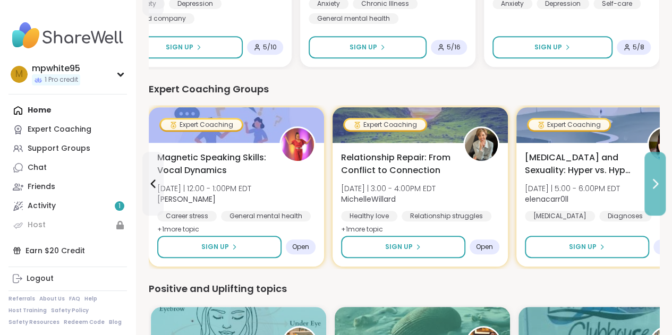
click at [653, 187] on icon at bounding box center [655, 183] width 4 height 8
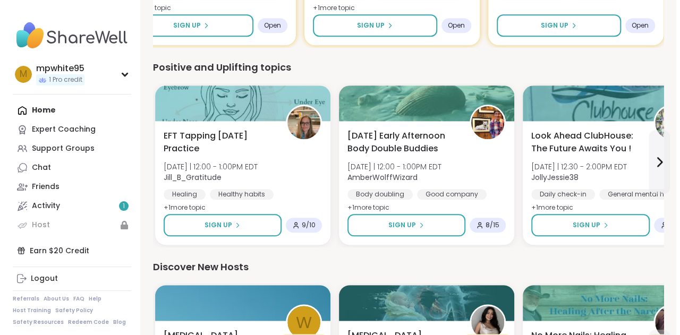
scroll to position [460, 0]
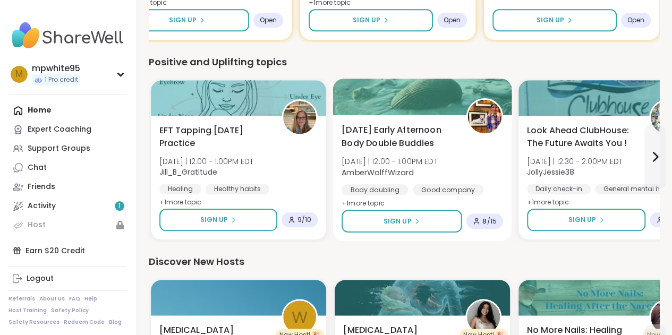
click at [389, 149] on span "[DATE] Early Afternoon Body Double Buddies" at bounding box center [397, 137] width 113 height 26
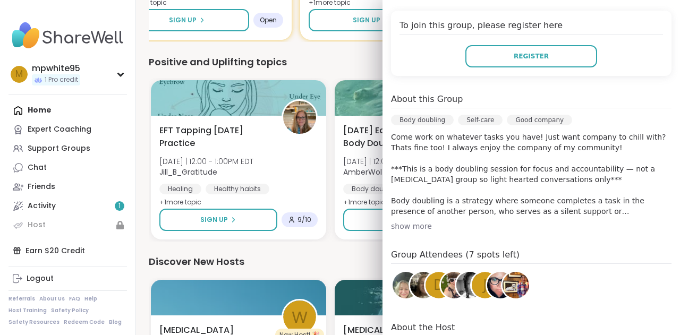
scroll to position [233, 0]
click at [398, 222] on div "show more" at bounding box center [531, 225] width 280 height 11
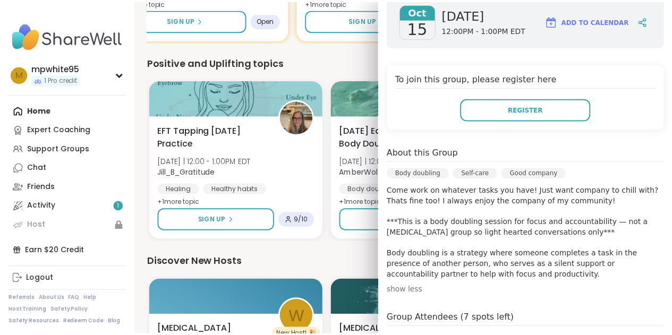
scroll to position [0, 0]
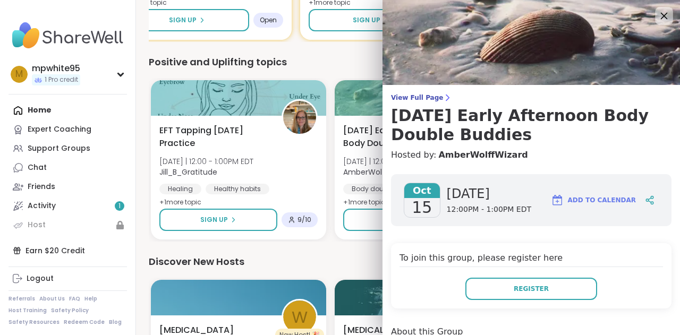
click at [657, 15] on icon at bounding box center [663, 15] width 13 height 13
